Goal: Find specific page/section: Find specific page/section

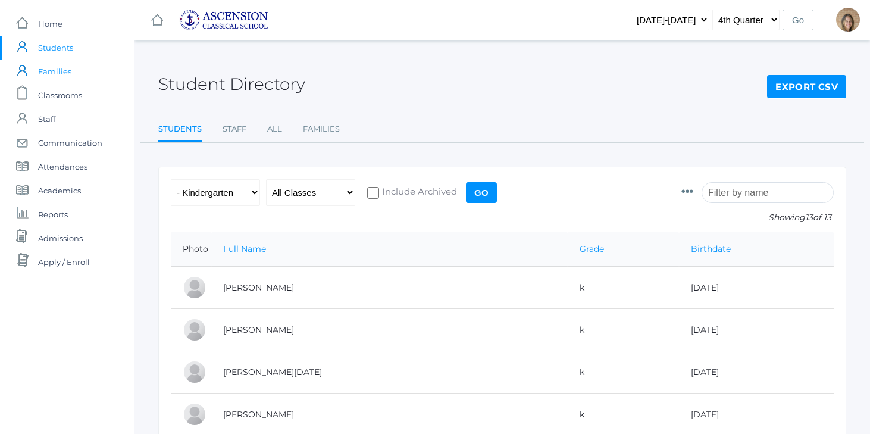
click at [62, 74] on span "Families" at bounding box center [54, 71] width 33 height 24
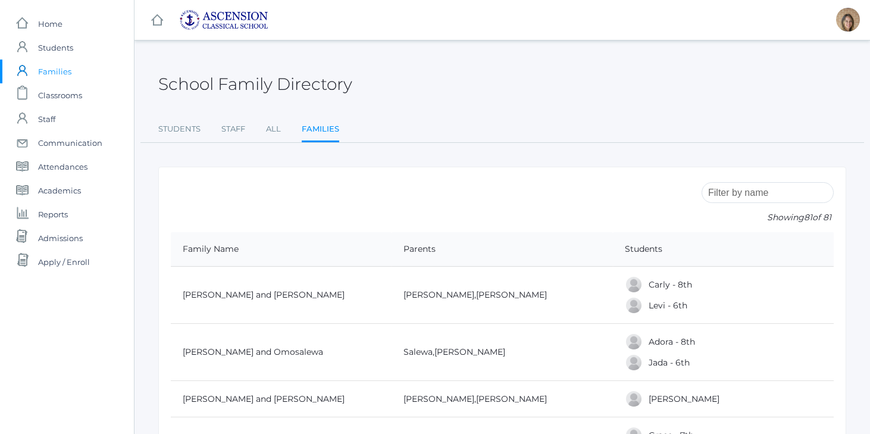
click at [759, 196] on input "search" at bounding box center [767, 192] width 132 height 21
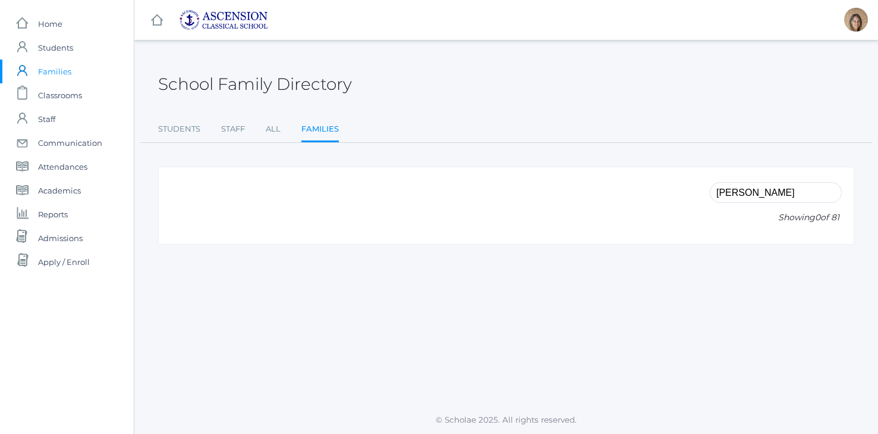
type input "[PERSON_NAME]"
click at [59, 70] on span "Families" at bounding box center [54, 71] width 33 height 24
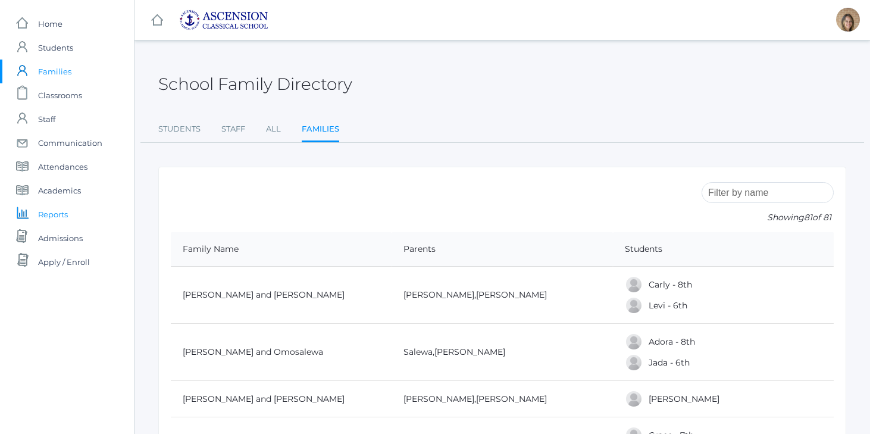
click at [55, 216] on span "Reports" at bounding box center [53, 214] width 30 height 24
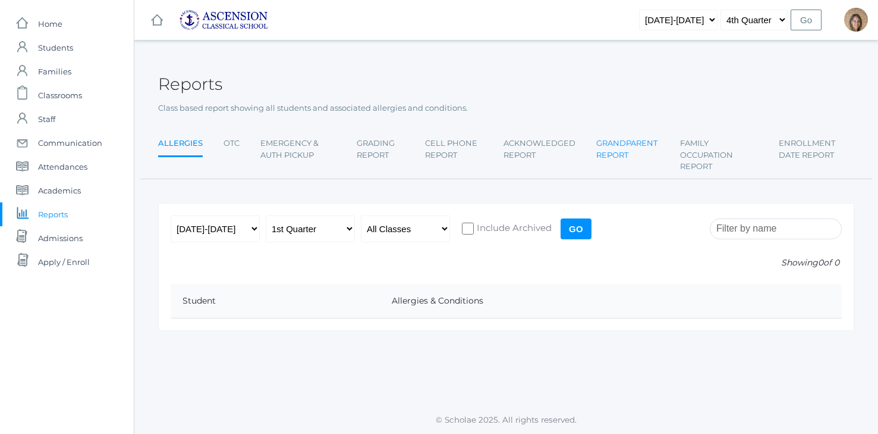
click at [624, 147] on link "Grandparent Report" at bounding box center [628, 148] width 63 height 35
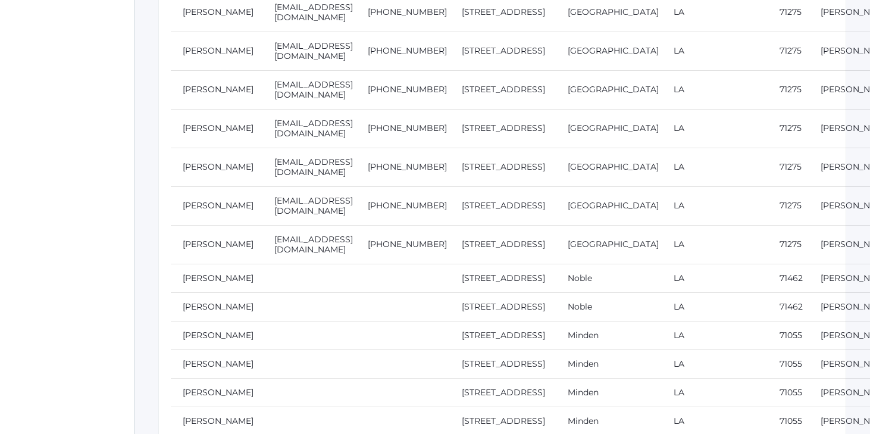
scroll to position [13549, 0]
